Goal: Information Seeking & Learning: Check status

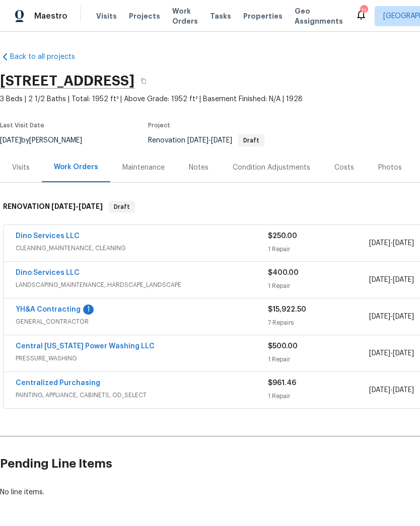
click at [41, 311] on link "YH&A Contracting" at bounding box center [48, 309] width 65 height 7
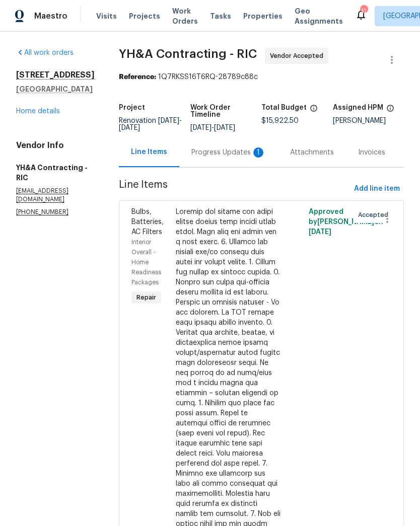
click at [217, 159] on div "Progress Updates 1" at bounding box center [228, 152] width 99 height 30
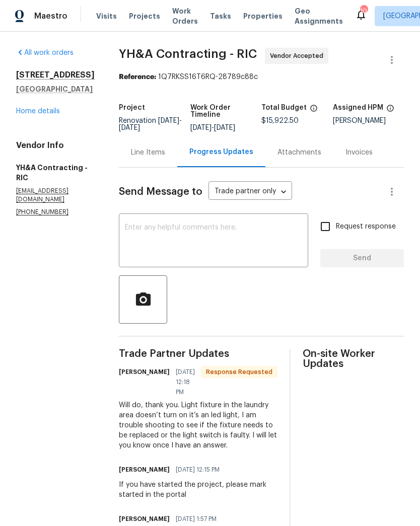
click at [257, 231] on textarea at bounding box center [213, 241] width 177 height 35
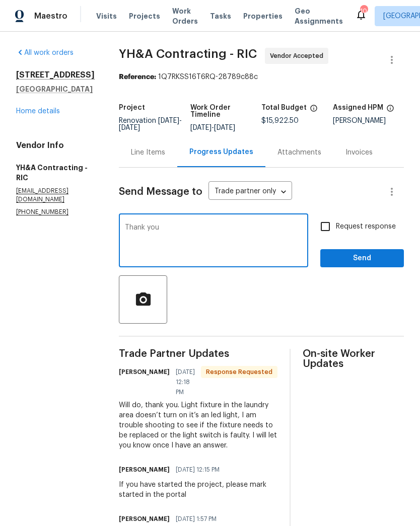
type textarea "Thank you"
click at [377, 261] on span "Send" at bounding box center [361, 258] width 67 height 13
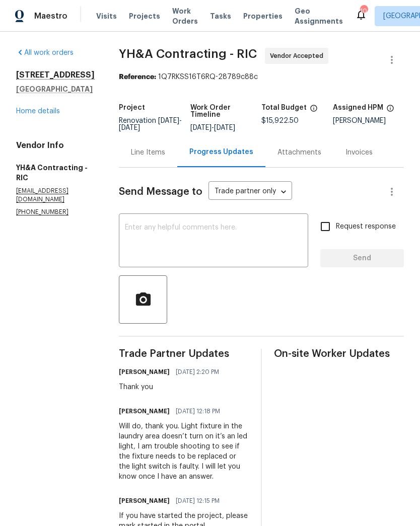
click at [36, 115] on link "Home details" at bounding box center [38, 111] width 44 height 7
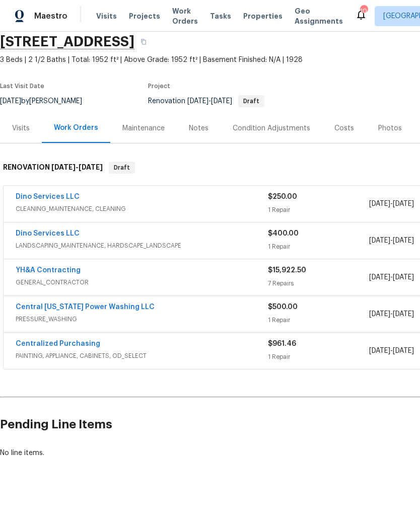
scroll to position [39, 0]
click at [72, 308] on link "Central Virginia Power Washing LLC" at bounding box center [85, 306] width 139 height 7
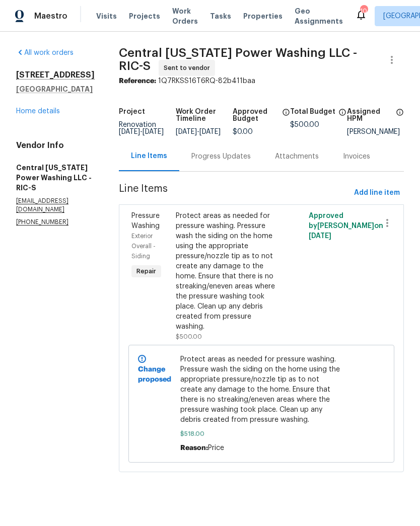
click at [37, 115] on link "Home details" at bounding box center [38, 111] width 44 height 7
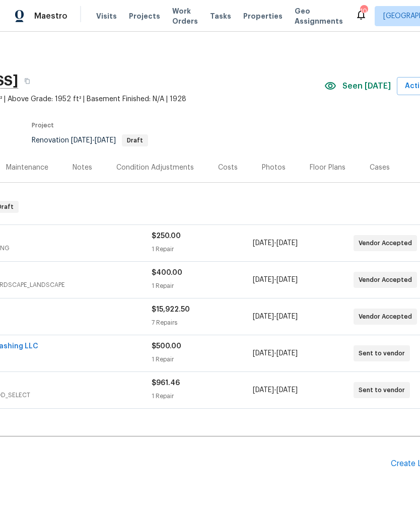
scroll to position [0, 112]
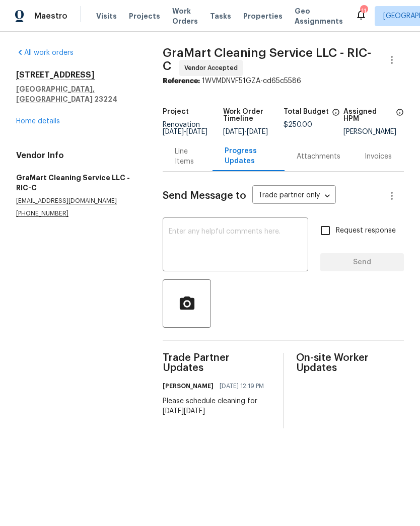
click at [25, 118] on link "Home details" at bounding box center [38, 121] width 44 height 7
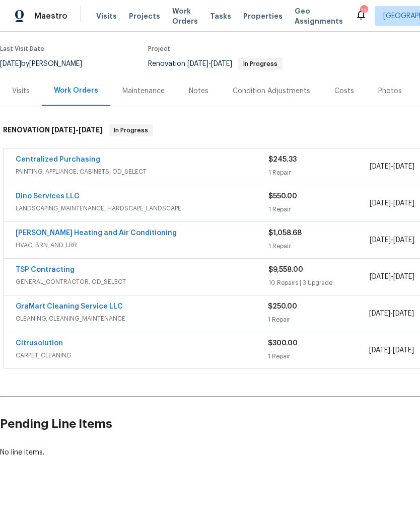
scroll to position [76, 0]
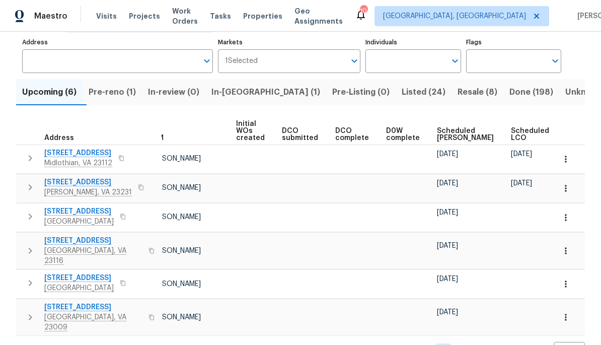
scroll to position [0, 48]
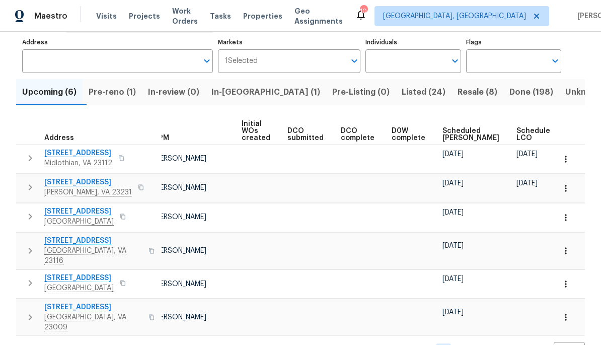
click at [133, 91] on span "Pre-reno (1)" at bounding box center [112, 92] width 47 height 14
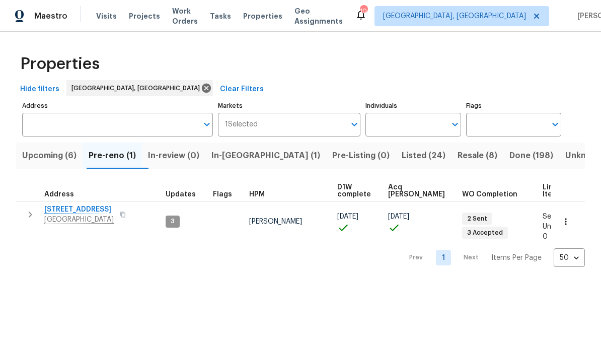
click at [401, 150] on span "Listed (24)" at bounding box center [423, 155] width 44 height 14
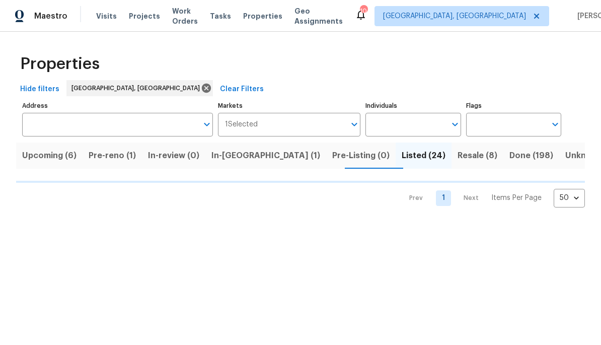
click at [419, 160] on span "Resale (8)" at bounding box center [477, 155] width 40 height 14
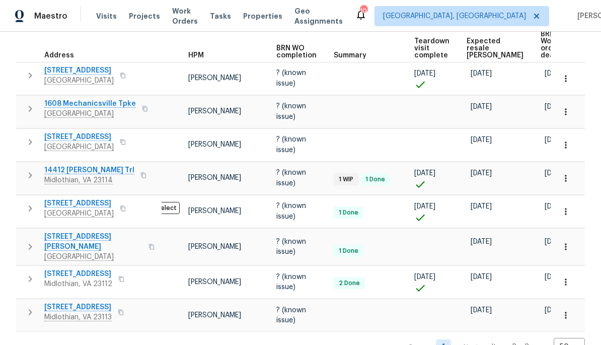
scroll to position [150, 0]
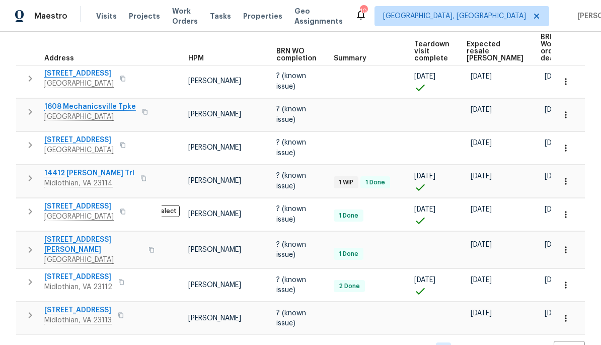
click at [419, 57] on span "Expected resale [PERSON_NAME]" at bounding box center [494, 51] width 57 height 21
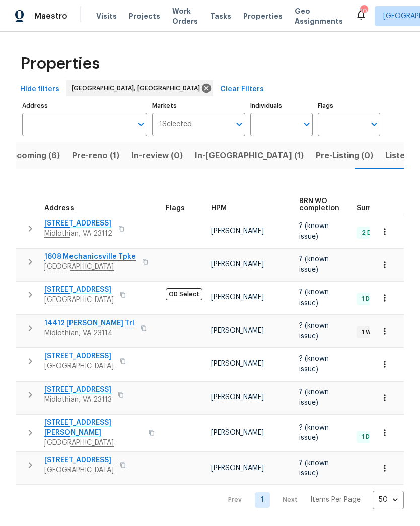
scroll to position [0, 17]
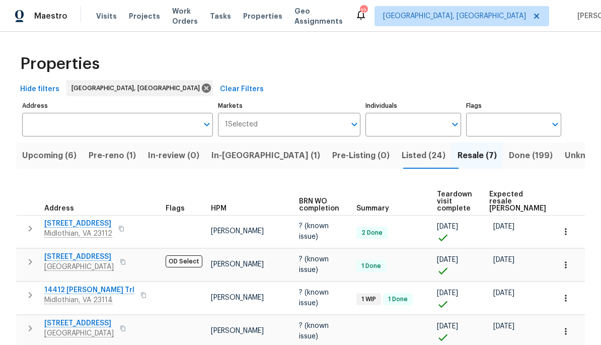
click at [419, 159] on span "Done (199)" at bounding box center [531, 155] width 44 height 14
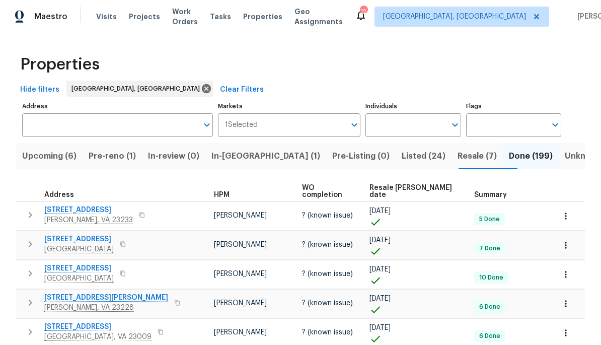
click at [419, 185] on span "Resale COE date" at bounding box center [413, 191] width 88 height 14
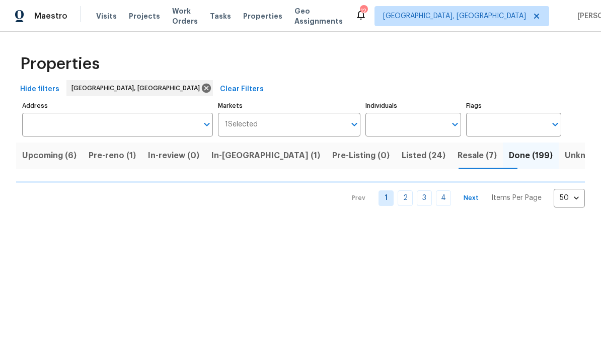
click at [419, 202] on body "Maestro Visits Projects Work Orders Tasks Properties Geo Assignments 12 Richmon…" at bounding box center [300, 111] width 601 height 223
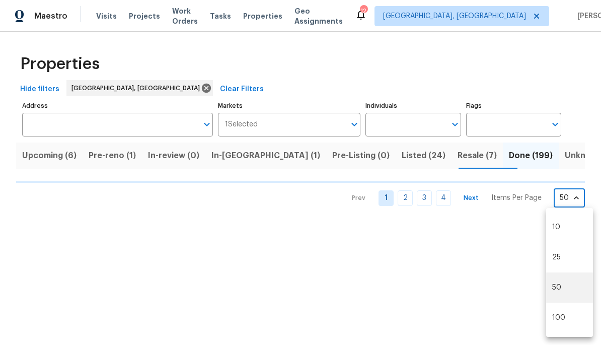
click at [419, 320] on li "100" at bounding box center [569, 317] width 47 height 30
type input "100"
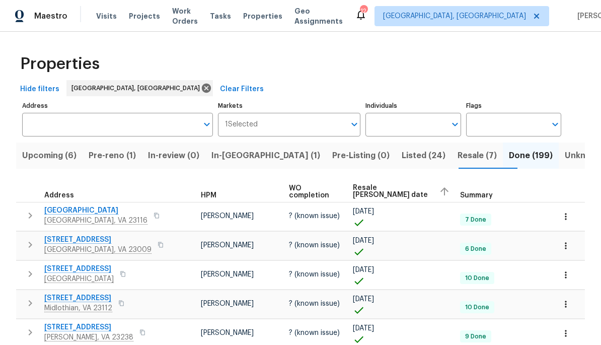
click at [399, 195] on div "Resale COE date" at bounding box center [402, 191] width 99 height 15
